Goal: Find specific page/section: Find specific page/section

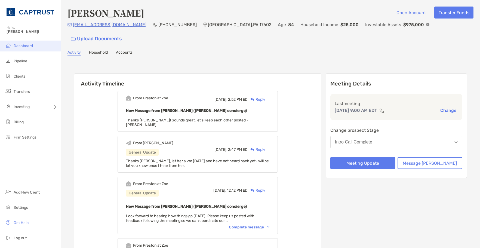
click at [25, 44] on span "Dashboard" at bounding box center [23, 46] width 19 height 5
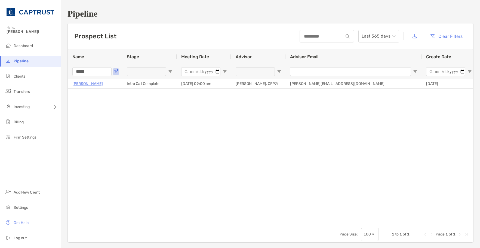
drag, startPoint x: -1, startPoint y: 69, endPoint x: -6, endPoint y: 67, distance: 5.7
click at [0, 67] on html "Pipeline Hello, [PERSON_NAME]! Dashboard Pipeline Clients Transfers Investing B…" at bounding box center [240, 124] width 480 height 248
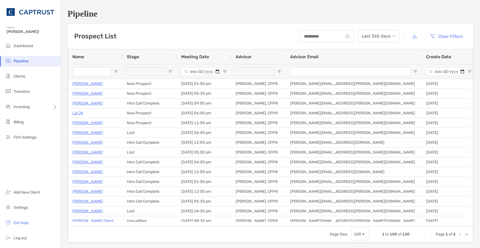
click at [194, 30] on div "Prospect List Last 365 days Clear Filters" at bounding box center [271, 36] width 406 height 26
